Goal: Complete application form

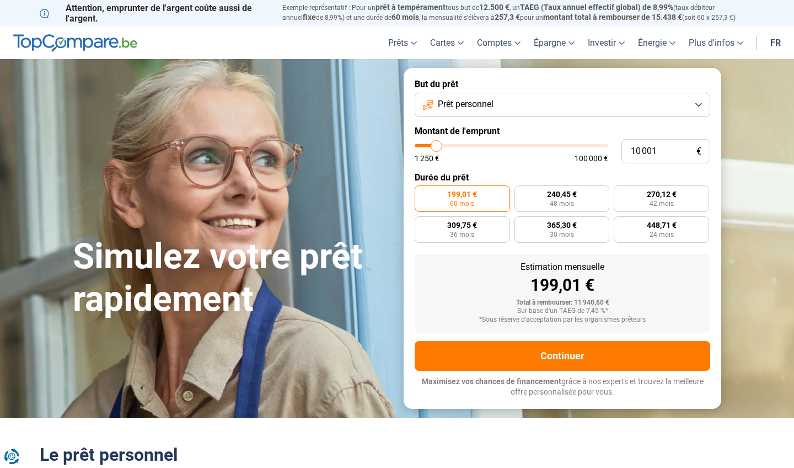
type input "11 750"
type input "11750"
type input "12 000"
type input "12000"
type input "12 750"
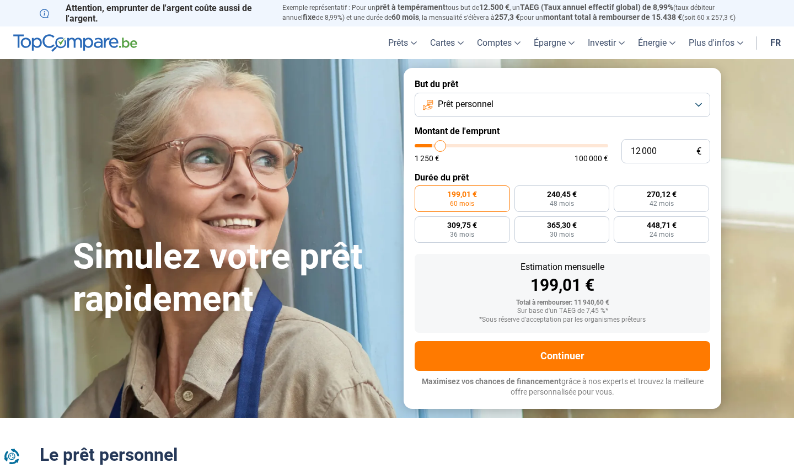
type input "12750"
type input "14 250"
type input "14250"
type input "16 250"
type input "16250"
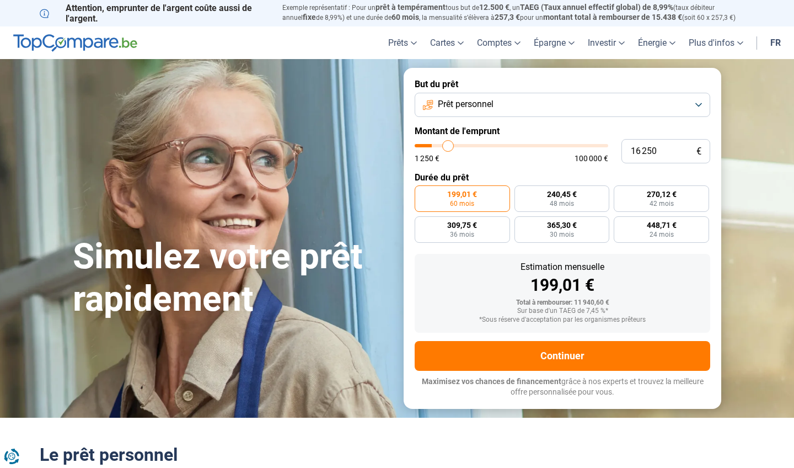
type input "18 750"
type input "18750"
type input "22 750"
type input "22750"
type input "27 000"
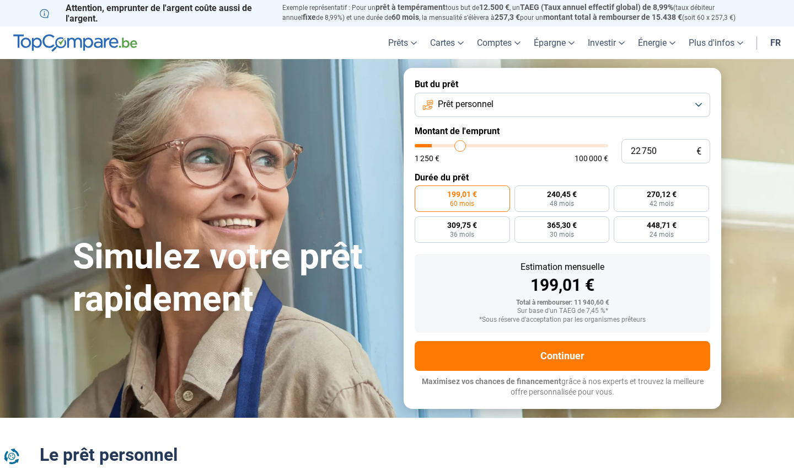
type input "27000"
type input "31 500"
type input "31500"
type input "36 000"
type input "36000"
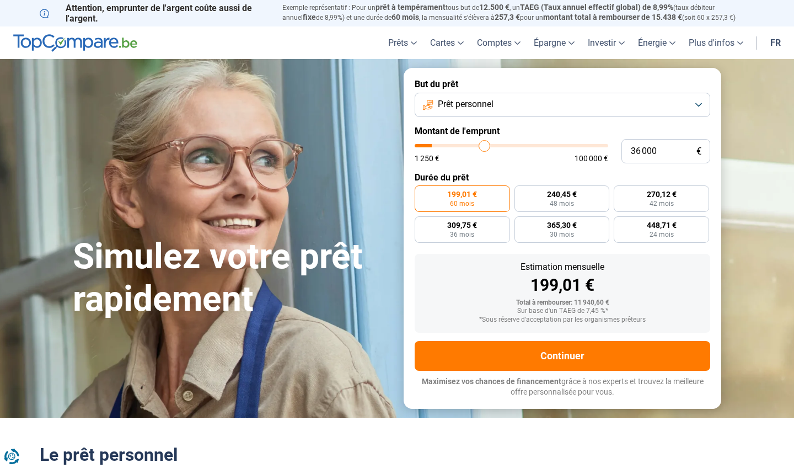
type input "40 750"
type input "40750"
type input "45 000"
type input "45000"
type input "49 000"
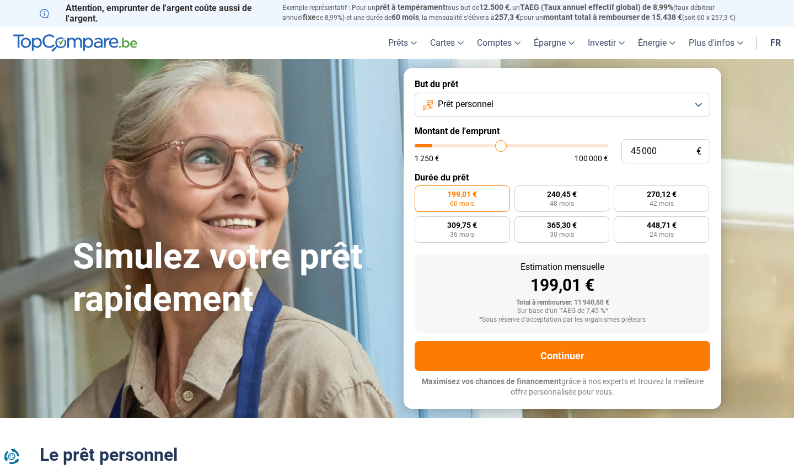
type input "49000"
type input "52 000"
type input "52000"
type input "55 000"
type input "55000"
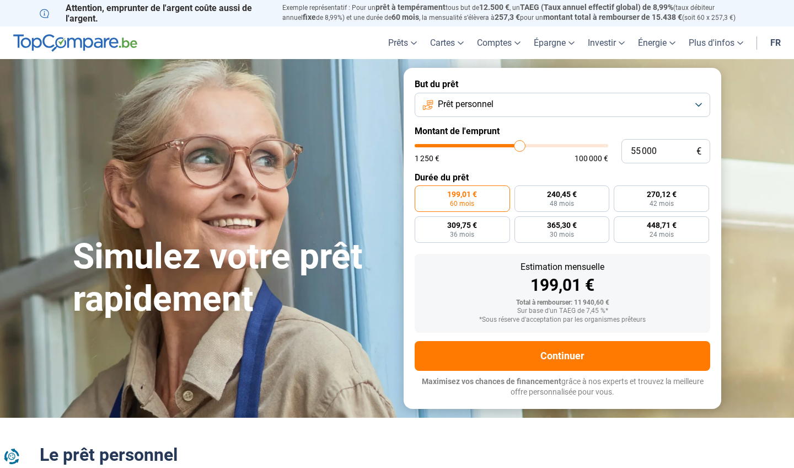
type input "57 750"
type input "57750"
type input "59 500"
type input "59500"
type input "61 250"
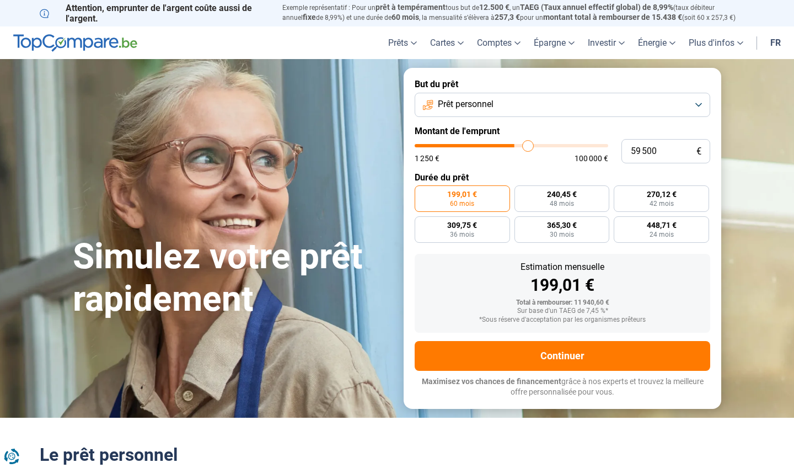
type input "61250"
type input "62 750"
type input "62750"
type input "64 000"
type input "64000"
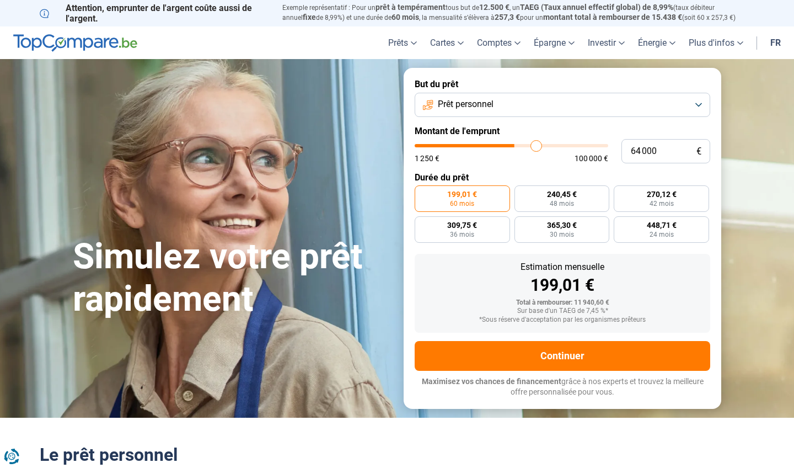
type input "65 000"
type input "65000"
type input "66 000"
type input "66000"
type input "66 500"
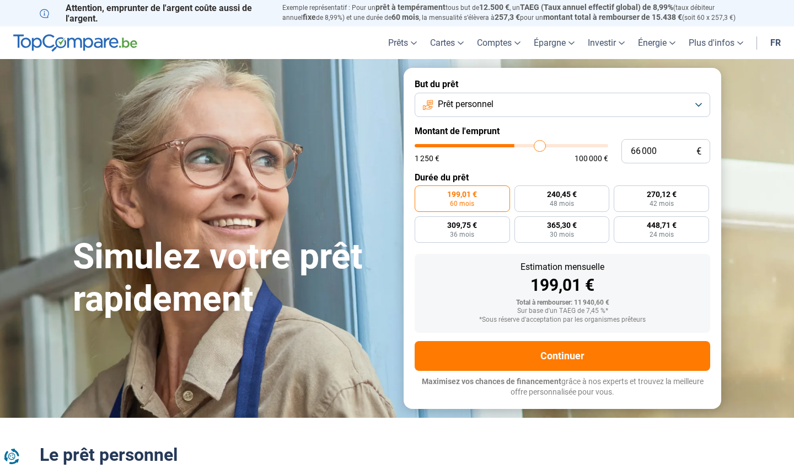
type input "66500"
type input "67 500"
type input "67500"
type input "67 750"
type input "67750"
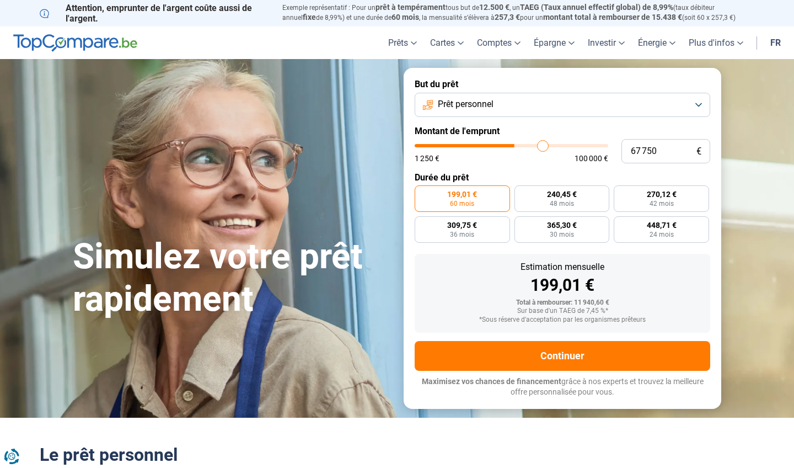
type input "68 000"
type input "68000"
type input "68 500"
type input "68500"
type input "68 000"
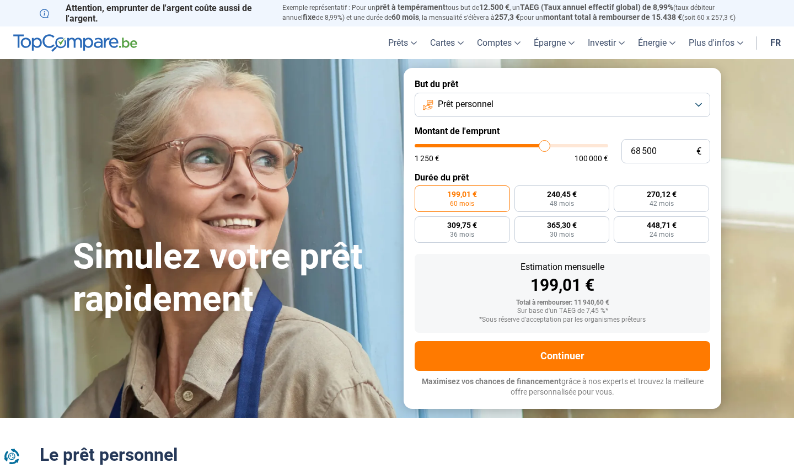
type input "68000"
type input "67 750"
type input "67750"
type input "67 500"
type input "67500"
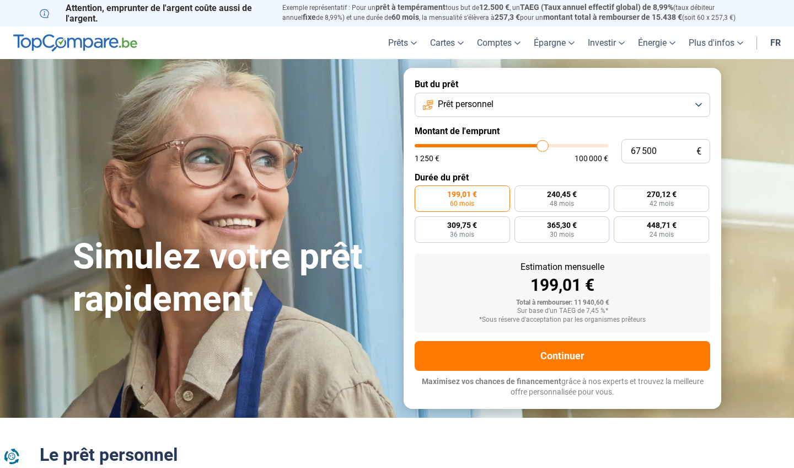
type input "67 000"
type input "67000"
type input "66 500"
type input "66500"
type input "66 000"
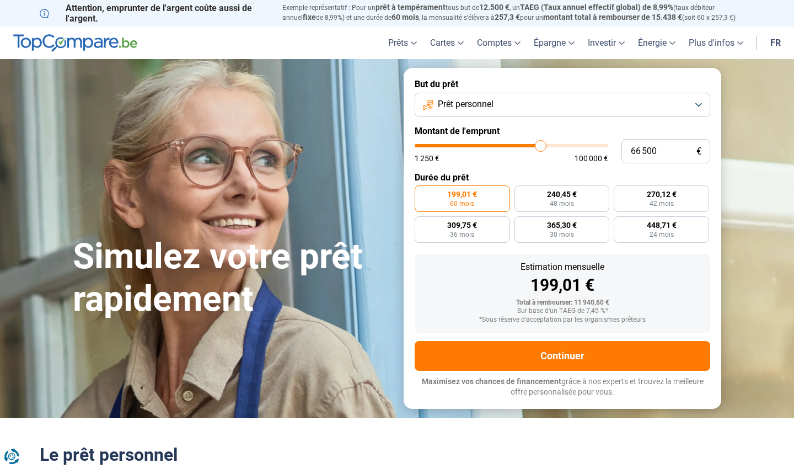
type input "66000"
type input "65 750"
type input "65750"
type input "65 500"
type input "65500"
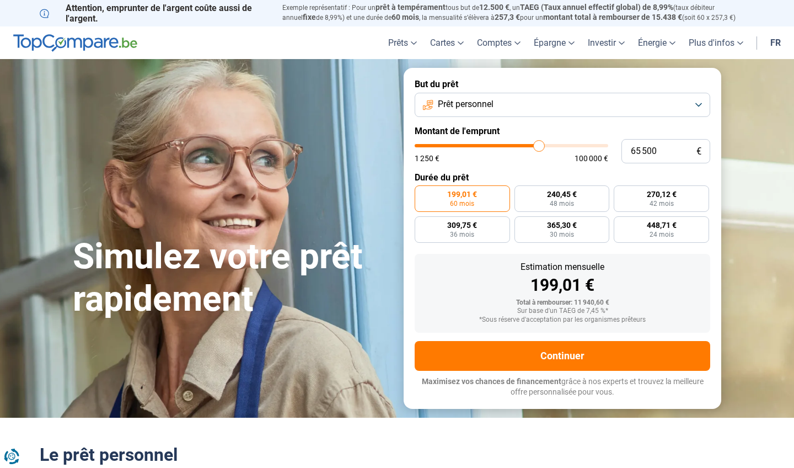
type input "65 000"
type input "65000"
type input "64 750"
type input "64750"
type input "64 500"
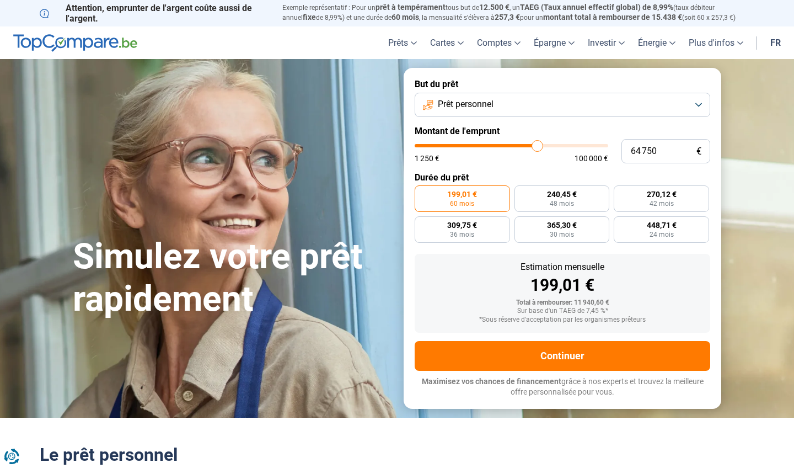
type input "64500"
type input "64 250"
type input "64250"
type input "63 500"
type input "63500"
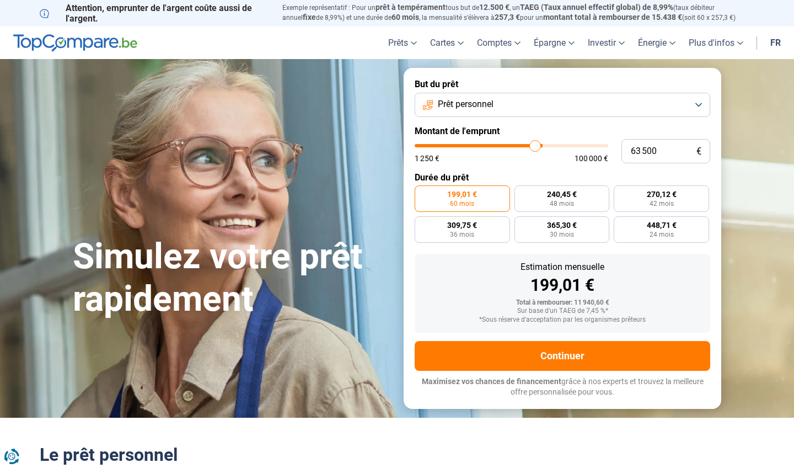
type input "63 250"
type input "63250"
type input "63 000"
type input "63000"
type input "62 500"
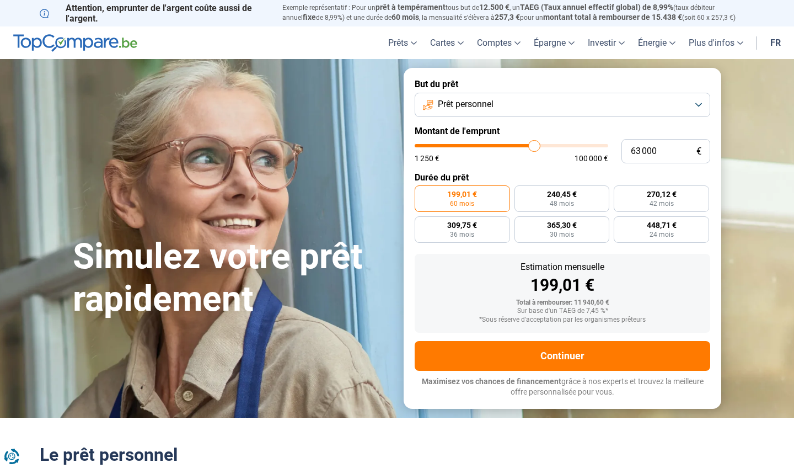
type input "62500"
type input "62 000"
type input "62000"
type input "61 750"
type input "61750"
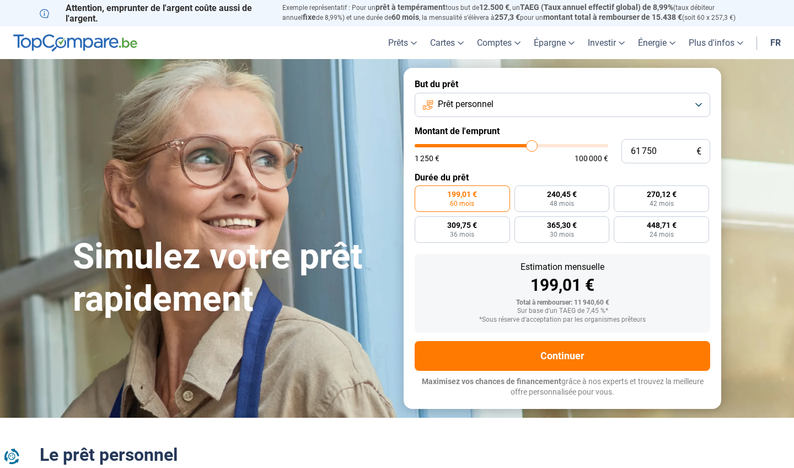
type input "61 500"
type input "61500"
type input "61 250"
type input "61250"
type input "61 000"
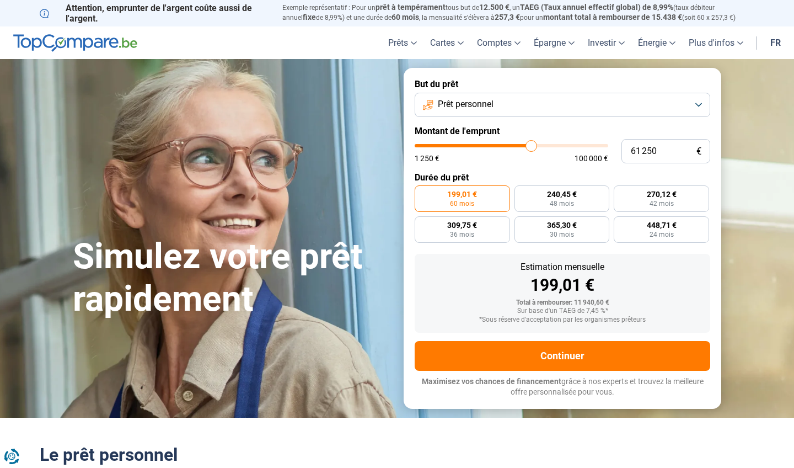
type input "61000"
type input "60 500"
type input "60500"
type input "60 250"
type input "60250"
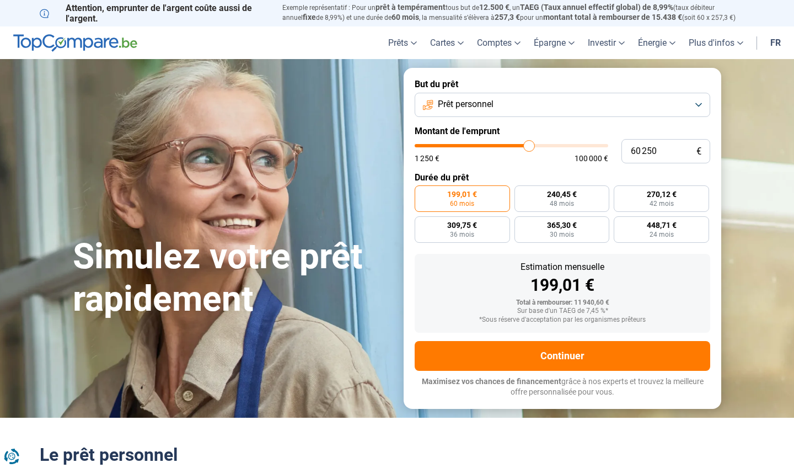
type input "60 000"
type input "60000"
type input "59 750"
type input "59750"
type input "59 500"
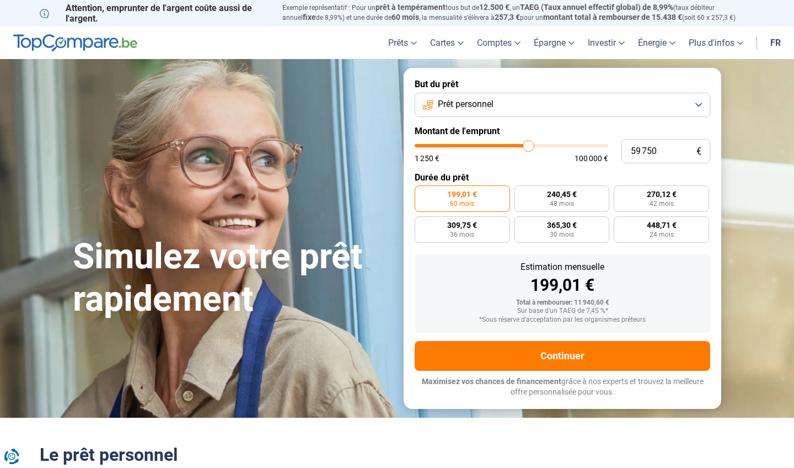
type input "59500"
type input "59 750"
type input "59750"
type input "60 000"
type input "60000"
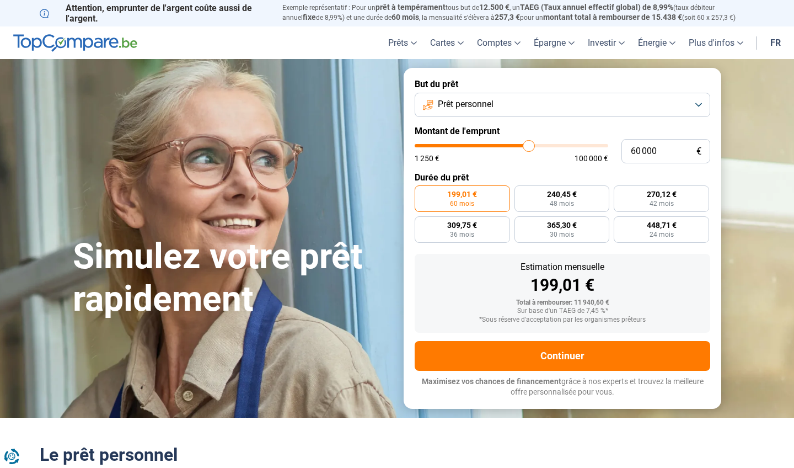
type input "60 250"
type input "60250"
type input "60 500"
drag, startPoint x: 440, startPoint y: 145, endPoint x: 530, endPoint y: 137, distance: 90.2
type input "60500"
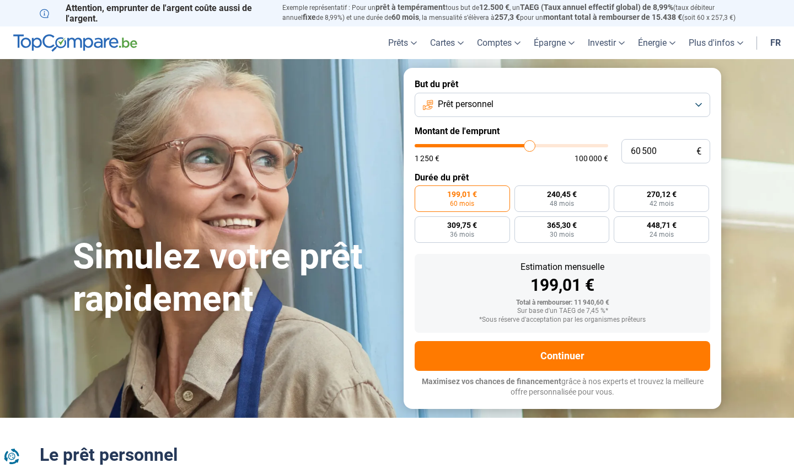
click at [530, 137] on form "But du prêt Prêt personnel Montant de l'emprunt 60 500 € 1 250 € 100 000 € Duré…" at bounding box center [563, 238] width 318 height 340
radio input "false"
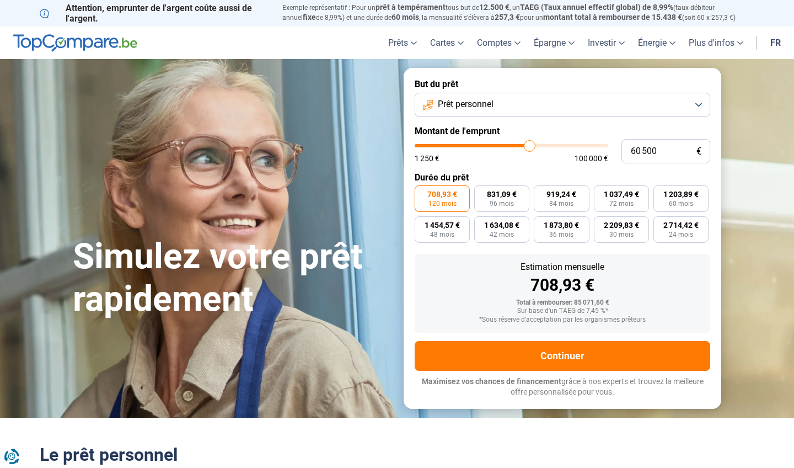
click at [529, 139] on form "But du prêt Prêt personnel Montant de l'emprunt 60 500 € 1 250 € 100 000 € Duré…" at bounding box center [563, 238] width 318 height 340
type input "59 750"
type input "59750"
type input "59 500"
type input "59500"
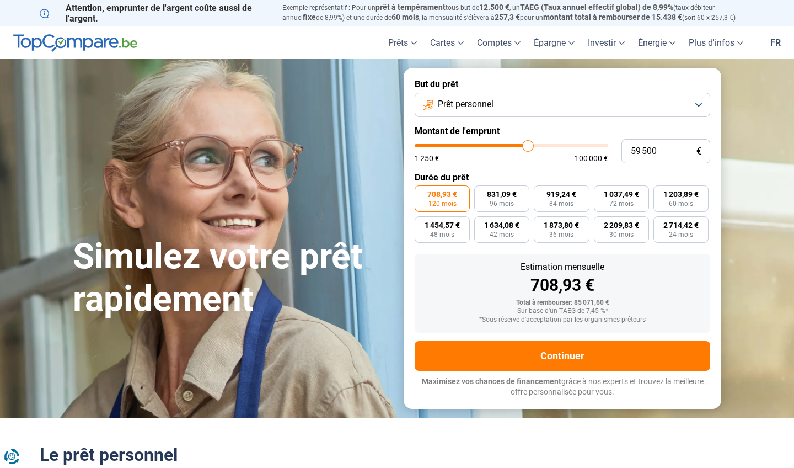
type input "59 250"
type input "59250"
type input "58 750"
type input "58750"
type input "58 500"
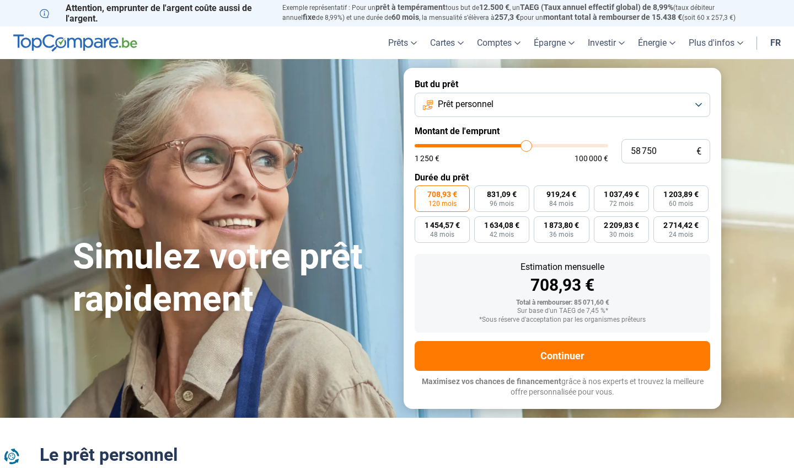
type input "58500"
type input "58 250"
type input "58250"
type input "58 000"
type input "58000"
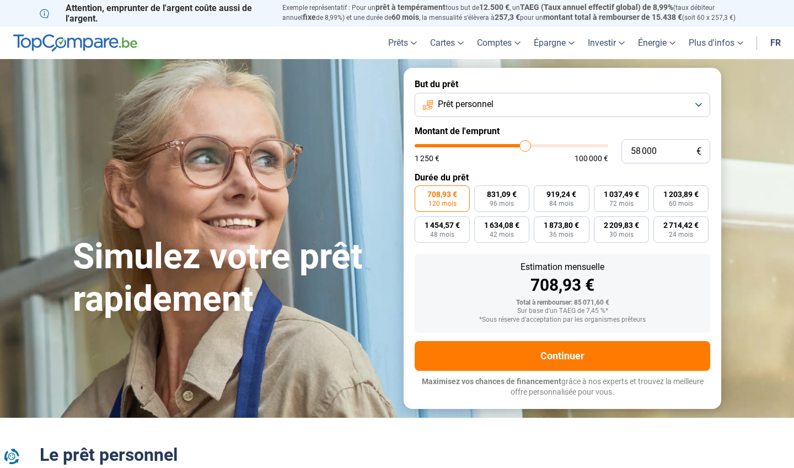
type input "57 750"
type input "57750"
type input "57 000"
type input "57000"
type input "56 750"
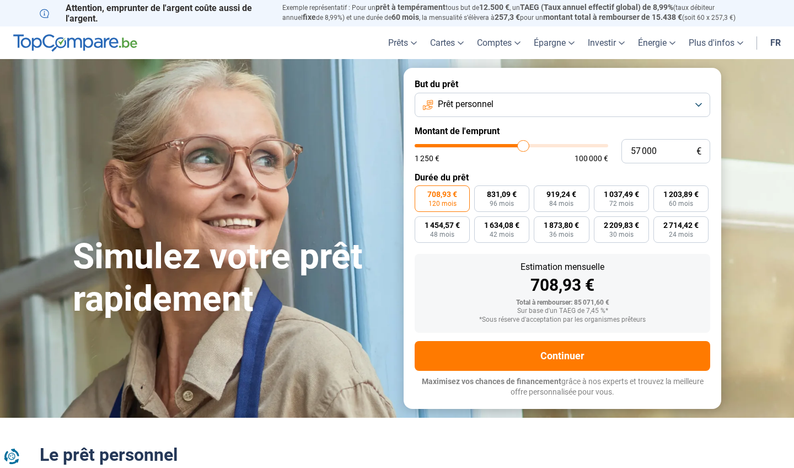
type input "56750"
type input "56 500"
type input "56500"
type input "56 250"
type input "56250"
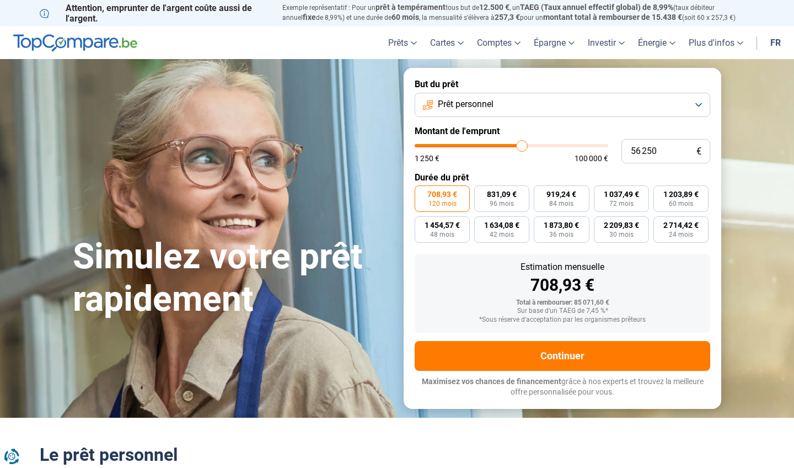
type input "55 750"
type input "55750"
type input "55 500"
type input "55500"
type input "55 250"
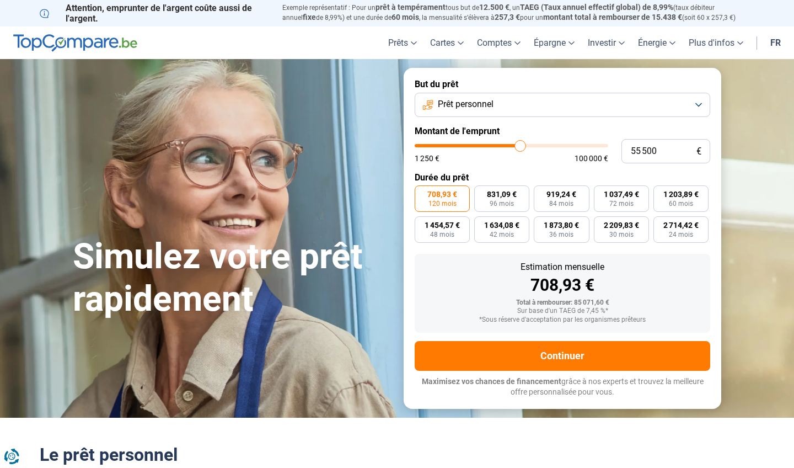
type input "55250"
type input "55 000"
type input "55000"
type input "54 750"
type input "54750"
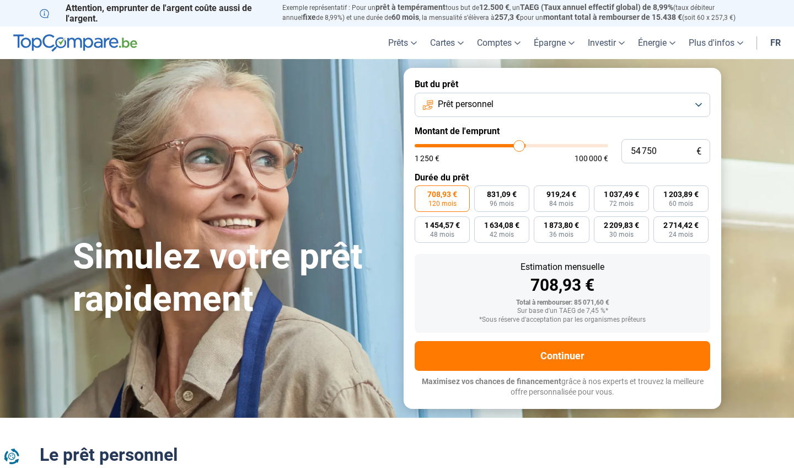
type input "54 250"
type input "54250"
type input "54 000"
type input "54000"
type input "53 750"
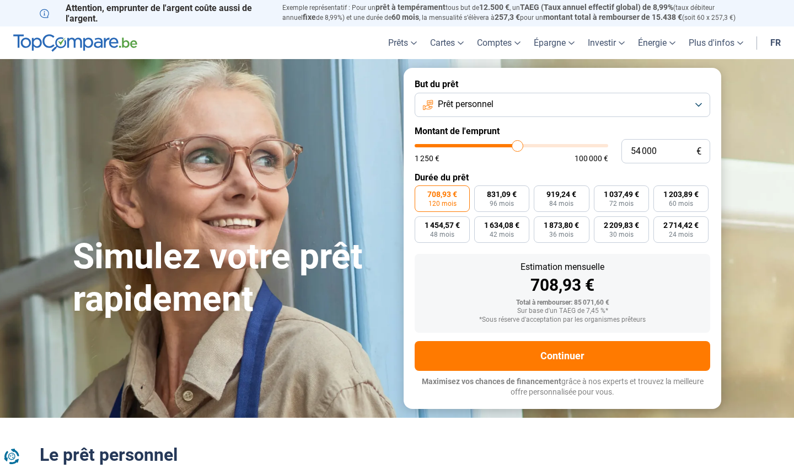
type input "53750"
type input "53 500"
type input "53500"
type input "53 250"
type input "53250"
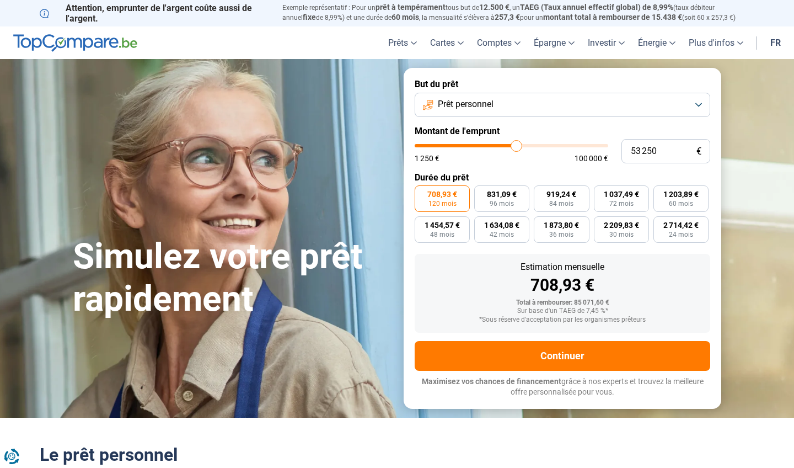
type input "52 750"
type input "52750"
type input "52 500"
type input "52500"
type input "52 250"
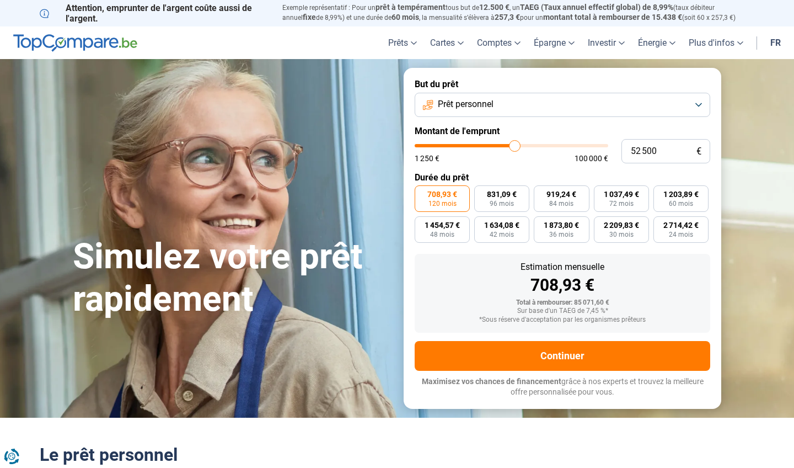
type input "52250"
type input "52 000"
type input "52000"
type input "51 750"
type input "51750"
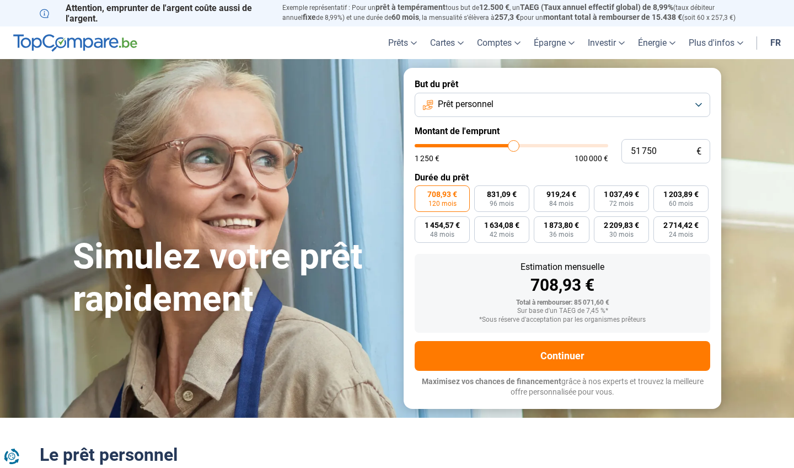
type input "51 000"
type input "51000"
type input "50 500"
type input "50500"
type input "50 250"
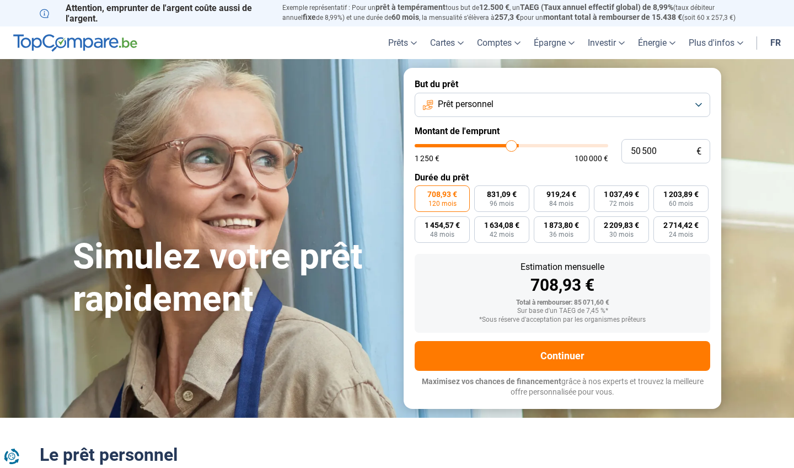
type input "50250"
type input "49 500"
type input "49500"
type input "49 250"
type input "49250"
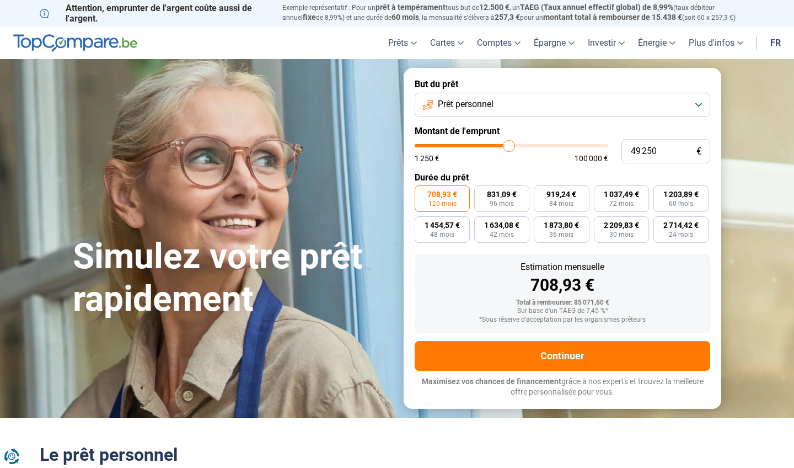
type input "48 750"
type input "48750"
type input "48 250"
type input "48250"
type input "48 000"
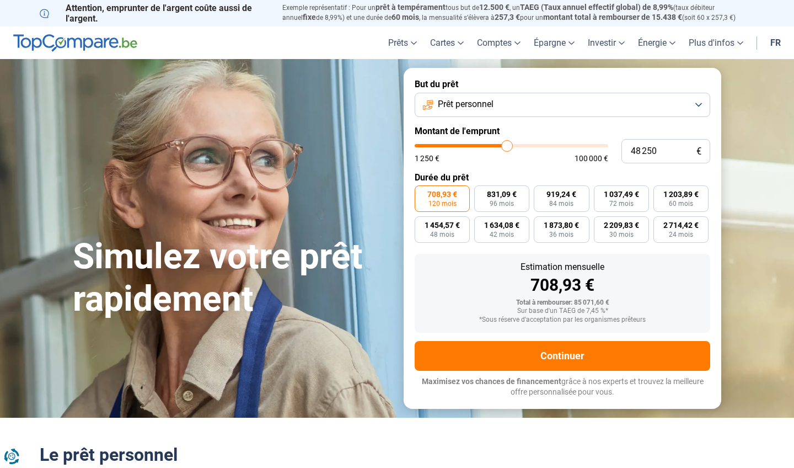
type input "48000"
type input "47 750"
type input "47750"
type input "47 500"
type input "47500"
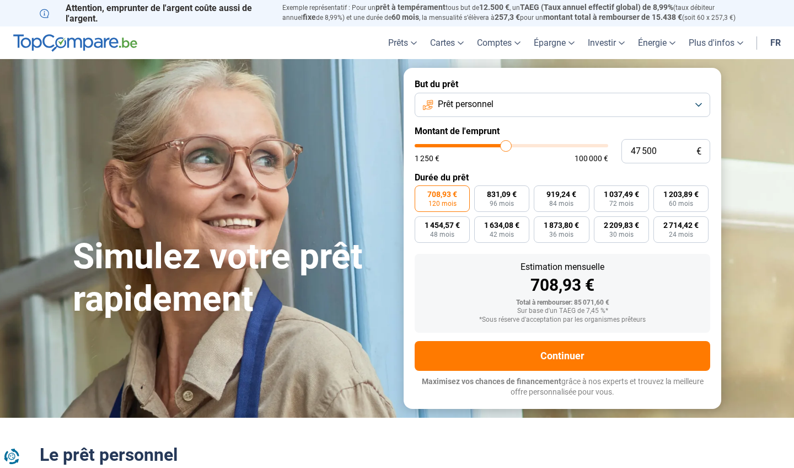
type input "47 250"
type input "47250"
type input "46 750"
type input "46750"
type input "46 500"
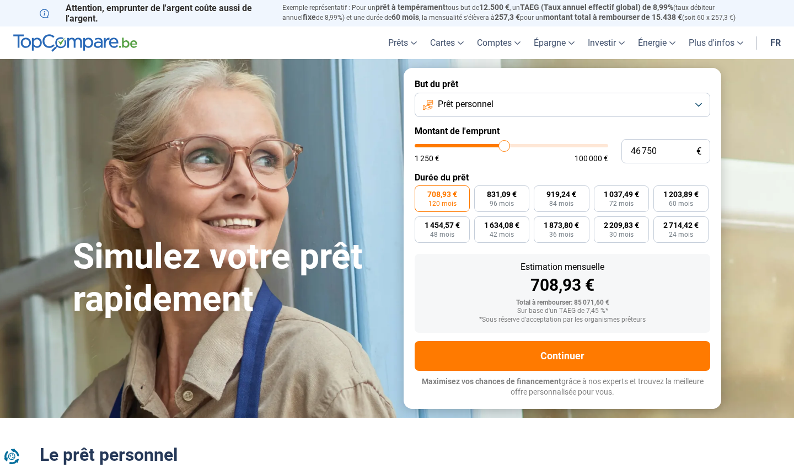
type input "46500"
type input "46 250"
type input "46250"
type input "46 000"
type input "46000"
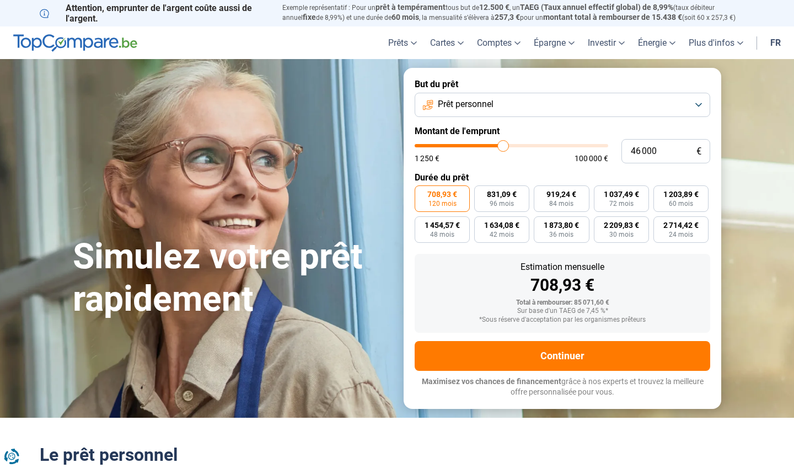
type input "45 750"
drag, startPoint x: 528, startPoint y: 148, endPoint x: 492, endPoint y: 151, distance: 36.5
click at [492, 147] on input "range" at bounding box center [512, 145] width 194 height 3
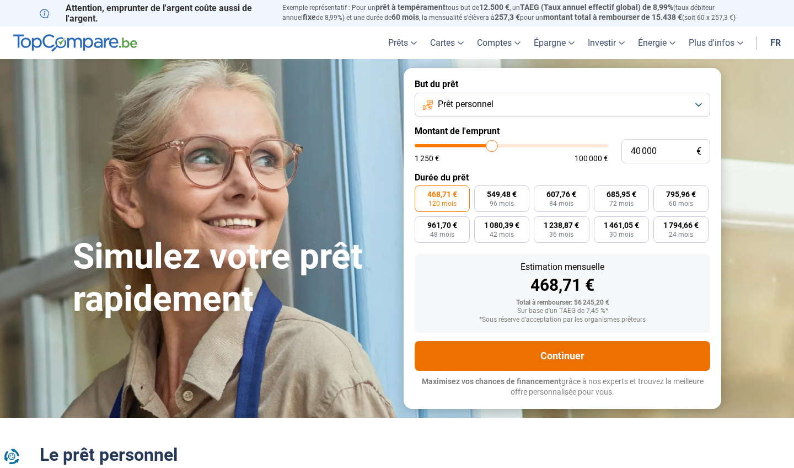
click at [519, 361] on button "Continuer" at bounding box center [562, 356] width 295 height 30
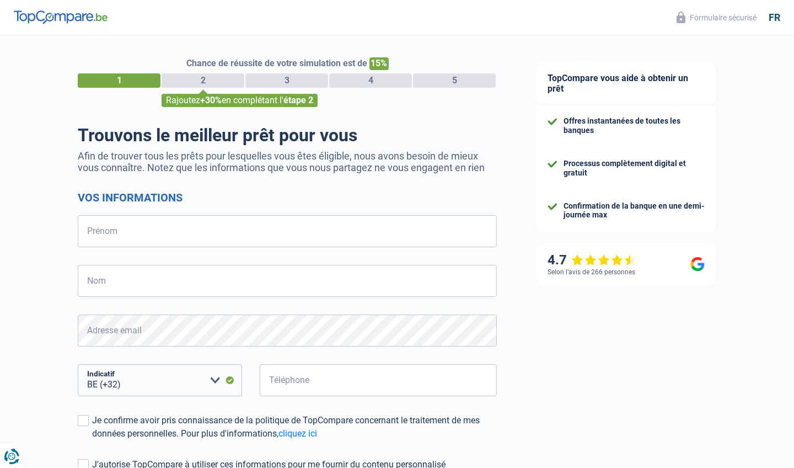
select select "32"
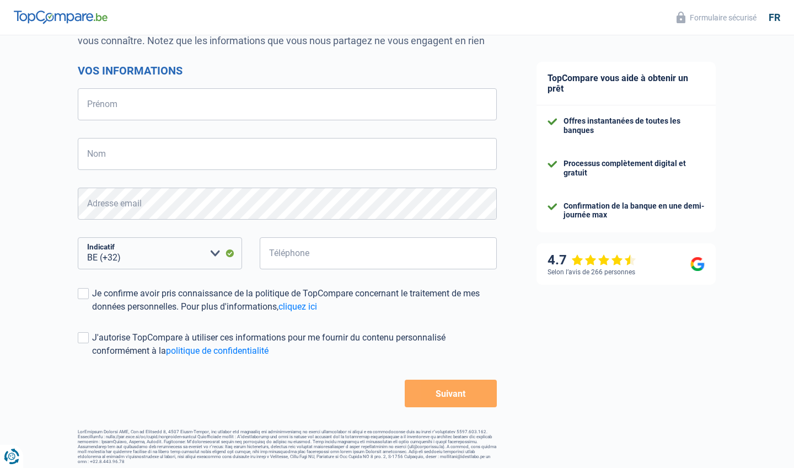
scroll to position [126, 0]
